Goal: Complete application form

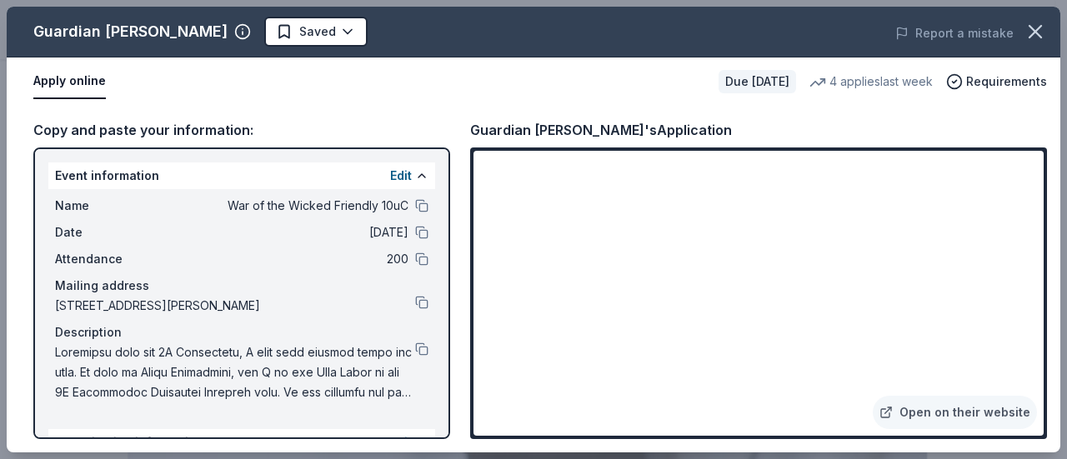
scroll to position [306, 0]
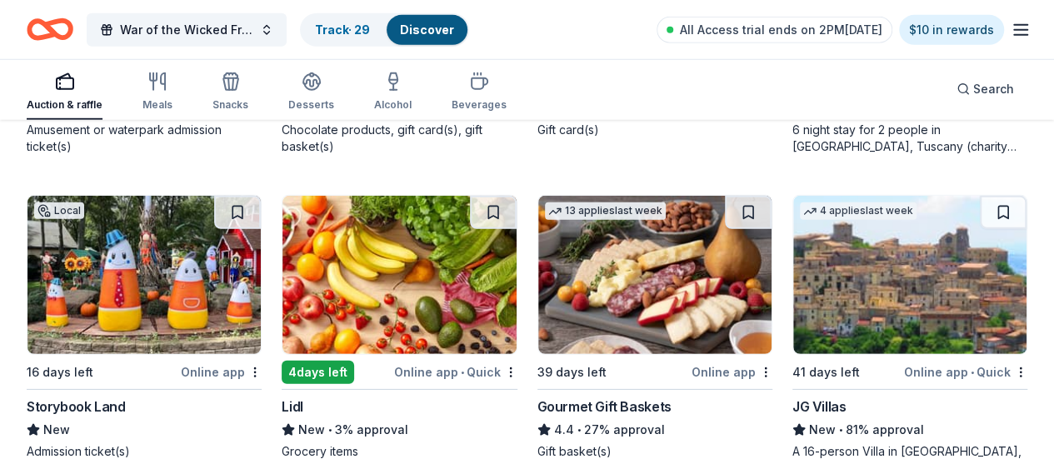
scroll to position [2681, 0]
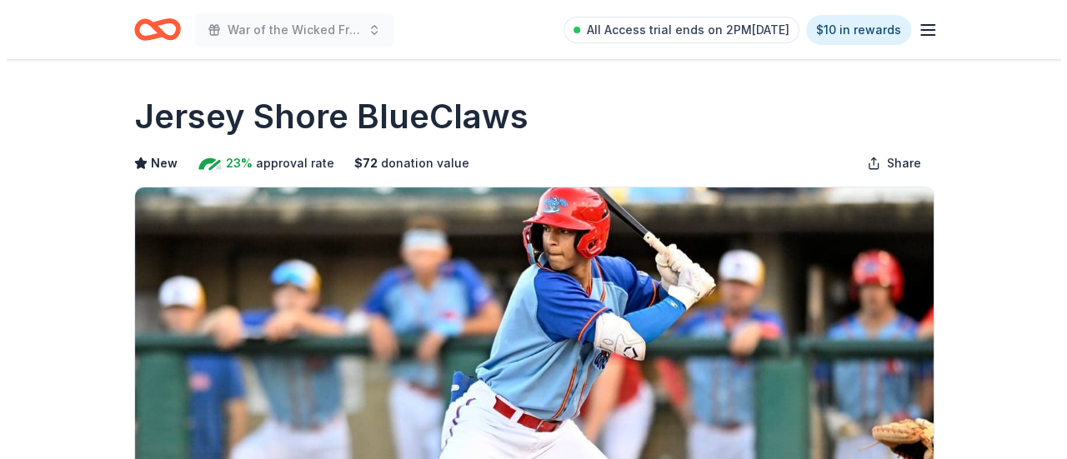
scroll to position [305, 0]
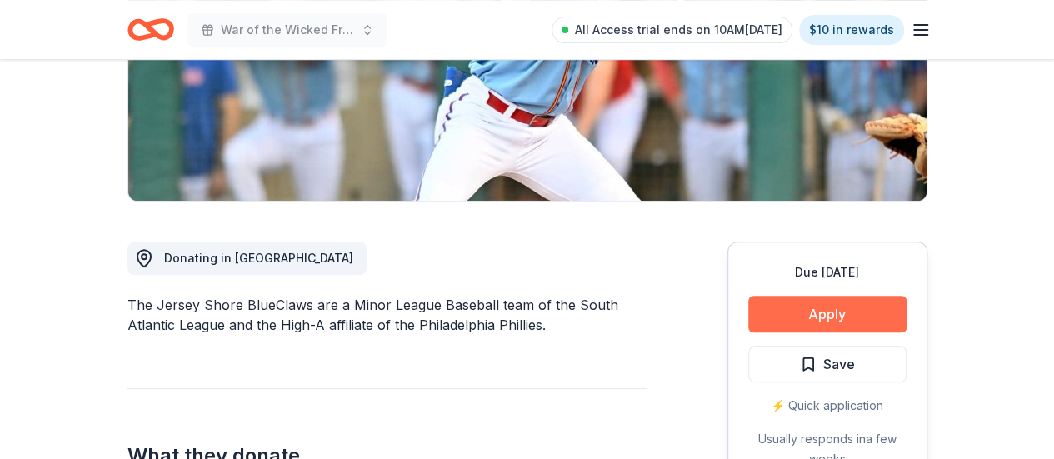
click at [820, 313] on button "Apply" at bounding box center [827, 314] width 158 height 37
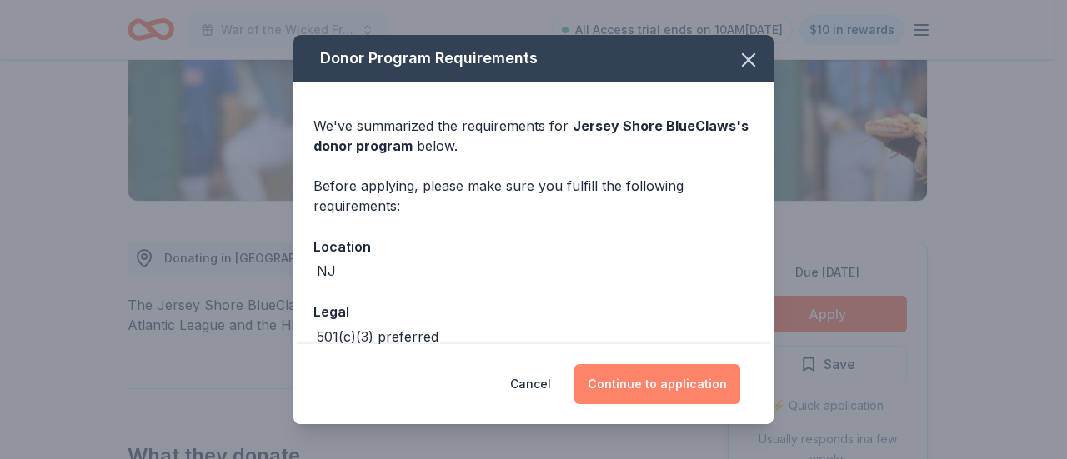
click at [635, 384] on button "Continue to application" at bounding box center [657, 384] width 166 height 40
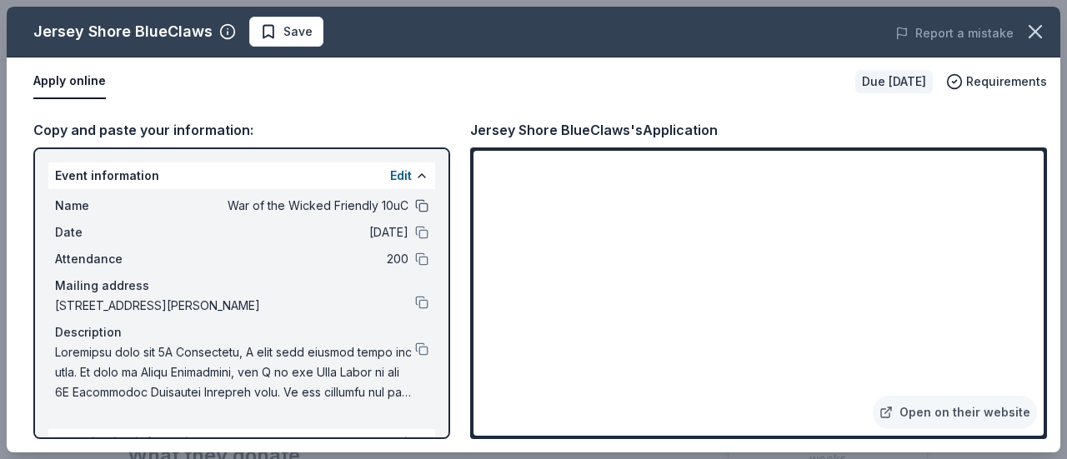
click at [415, 203] on button at bounding box center [421, 205] width 13 height 13
drag, startPoint x: 463, startPoint y: 131, endPoint x: 603, endPoint y: 131, distance: 140.0
click at [603, 129] on div "Copy and paste your information: Event information Edit Name War of the Wicked …" at bounding box center [533, 279] width 1053 height 347
click at [590, 133] on div "Jersey Shore BlueClaws's Application" at bounding box center [594, 130] width 248 height 22
click at [589, 133] on div "Jersey Shore BlueClaws's Application" at bounding box center [594, 130] width 248 height 22
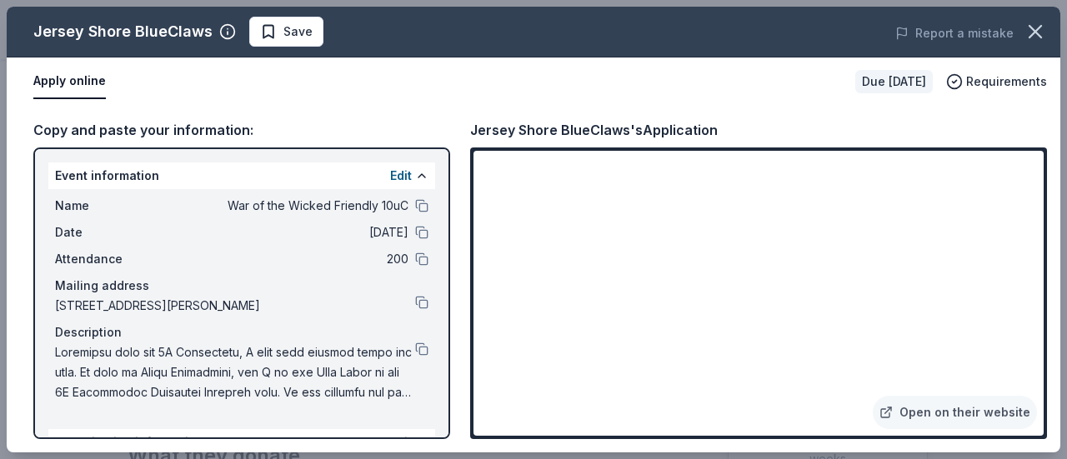
click at [589, 133] on div "Jersey Shore BlueClaws's Application" at bounding box center [594, 130] width 248 height 22
click at [505, 126] on div "Jersey Shore BlueClaws's Application" at bounding box center [594, 130] width 248 height 22
drag, startPoint x: 622, startPoint y: 126, endPoint x: 282, endPoint y: 129, distance: 340.1
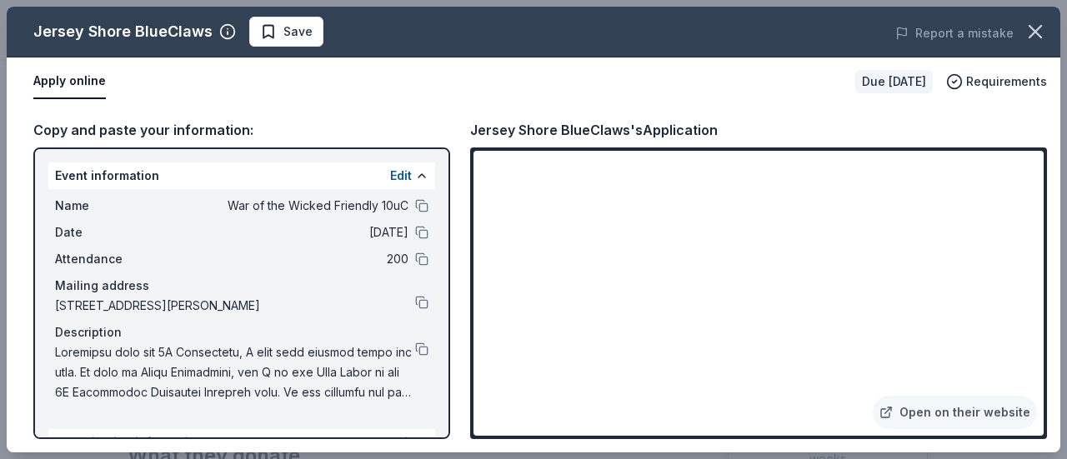
click at [408, 129] on div "Copy and paste your information: Event information Edit Name War of the Wicked …" at bounding box center [533, 279] width 1053 height 347
click at [703, 133] on div "Jersey Shore BlueClaws's Application" at bounding box center [594, 130] width 248 height 22
click at [702, 133] on div "Jersey Shore BlueClaws's Application" at bounding box center [594, 130] width 248 height 22
click at [702, 131] on div "Jersey Shore BlueClaws's Application" at bounding box center [594, 130] width 248 height 22
click at [674, 125] on div "Jersey Shore BlueClaws's Application" at bounding box center [594, 130] width 248 height 22
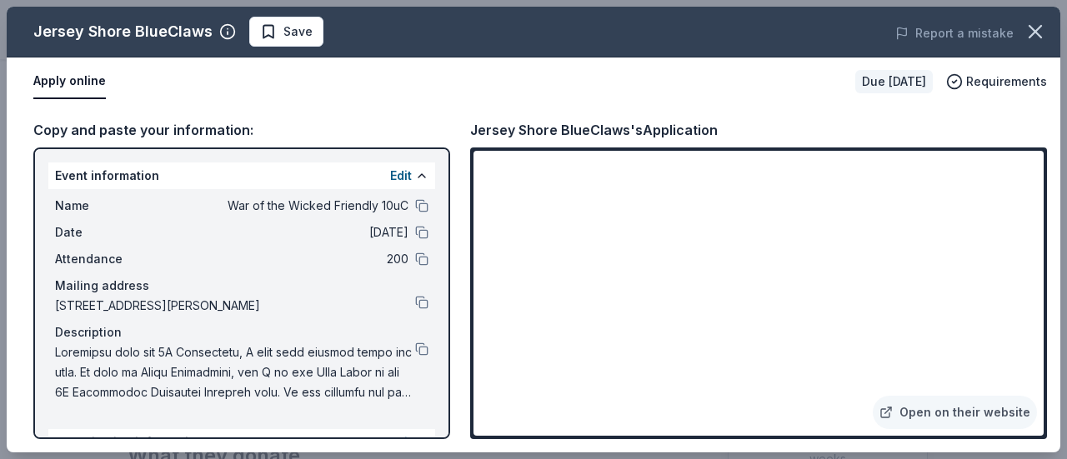
click at [673, 124] on div "Jersey Shore BlueClaws's Application" at bounding box center [594, 130] width 248 height 22
